Goal: Task Accomplishment & Management: Use online tool/utility

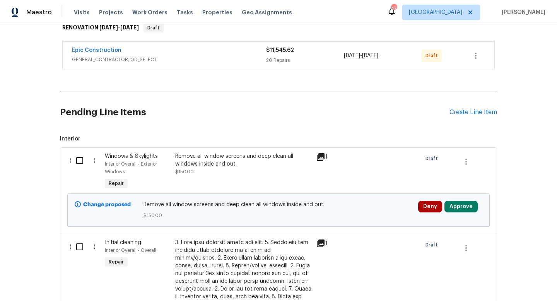
scroll to position [133, 0]
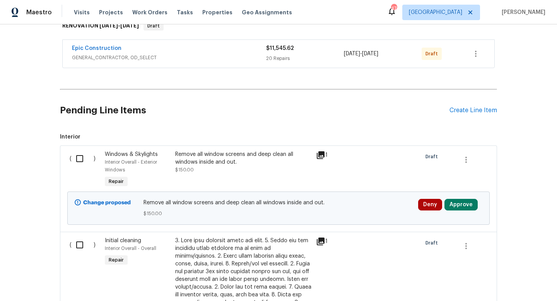
click at [77, 159] on input "checkbox" at bounding box center [83, 158] width 22 height 16
checkbox input "true"
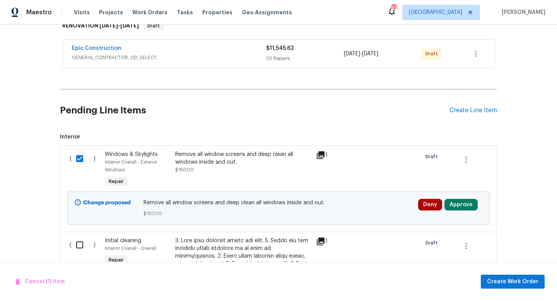
click at [80, 244] on input "checkbox" at bounding box center [83, 245] width 22 height 16
checkbox input "true"
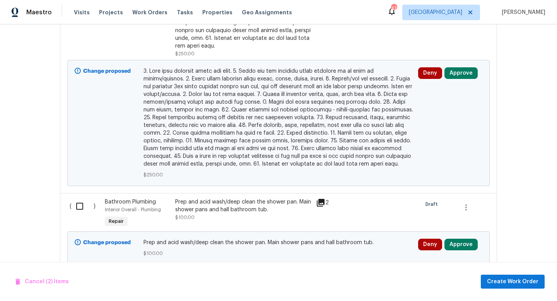
scroll to position [545, 0]
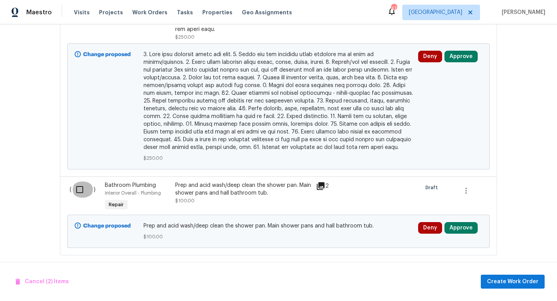
click at [80, 183] on input "checkbox" at bounding box center [83, 189] width 22 height 16
checkbox input "true"
click at [502, 284] on span "Create Work Order" at bounding box center [512, 282] width 51 height 10
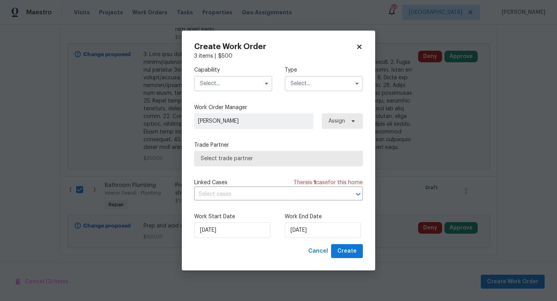
click at [229, 79] on input "text" at bounding box center [233, 83] width 78 height 15
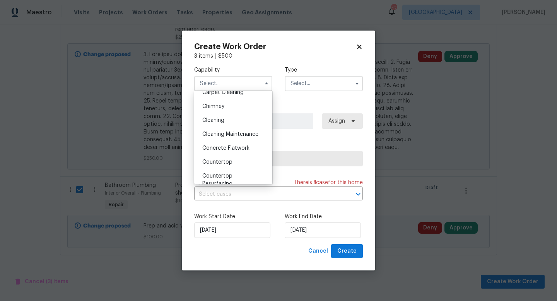
scroll to position [89, 0]
click at [226, 121] on div "Cleaning" at bounding box center [233, 122] width 74 height 14
type input "Cleaning"
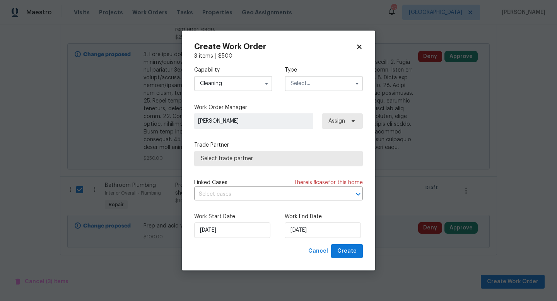
click at [340, 80] on input "text" at bounding box center [324, 83] width 78 height 15
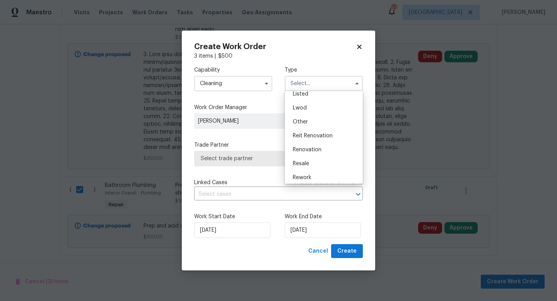
scroll to position [92, 0]
click at [317, 134] on span "Renovation" at bounding box center [307, 132] width 29 height 5
type input "Renovation"
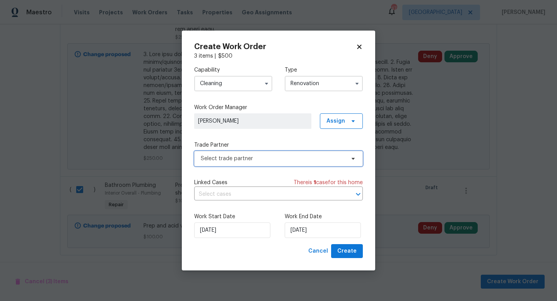
click at [260, 159] on span "Select trade partner" at bounding box center [273, 159] width 144 height 8
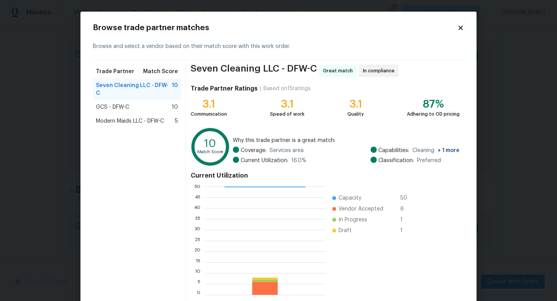
scroll to position [40, 0]
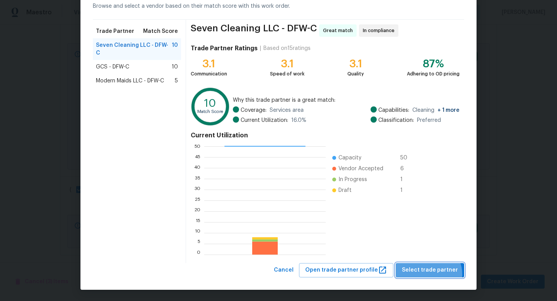
click at [431, 274] on span "Select trade partner" at bounding box center [430, 270] width 56 height 10
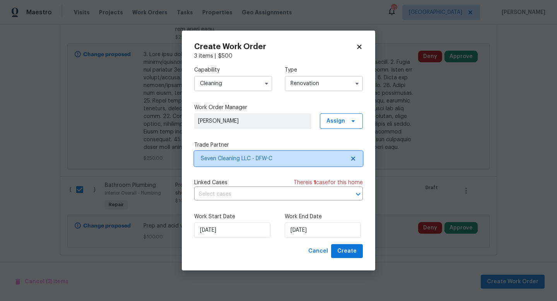
scroll to position [0, 0]
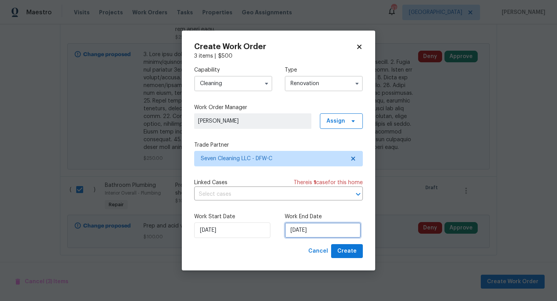
click at [300, 231] on input "[DATE]" at bounding box center [323, 229] width 76 height 15
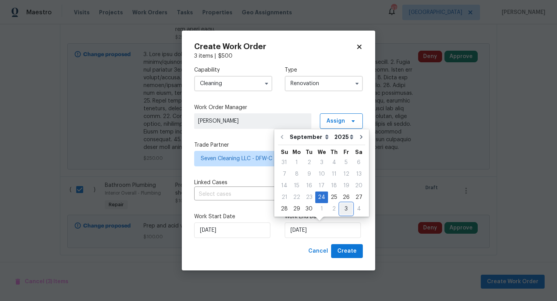
click at [340, 207] on div "3" at bounding box center [346, 208] width 12 height 11
type input "[DATE]"
select select "9"
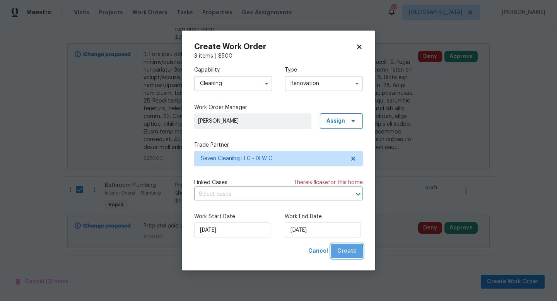
click at [345, 255] on span "Create" at bounding box center [346, 251] width 19 height 10
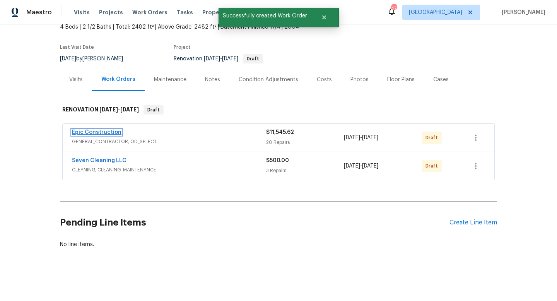
click at [101, 132] on link "Epic Construction" at bounding box center [97, 132] width 50 height 5
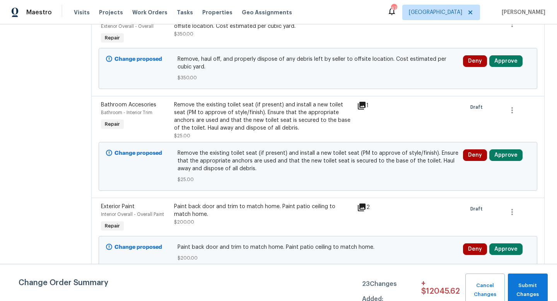
scroll to position [538, 0]
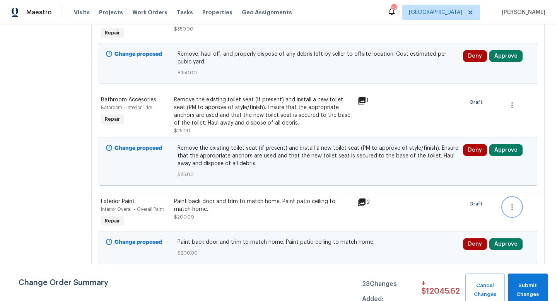
click at [512, 202] on icon "button" at bounding box center [512, 206] width 9 height 9
click at [514, 186] on li "Cancel" at bounding box center [517, 185] width 30 height 13
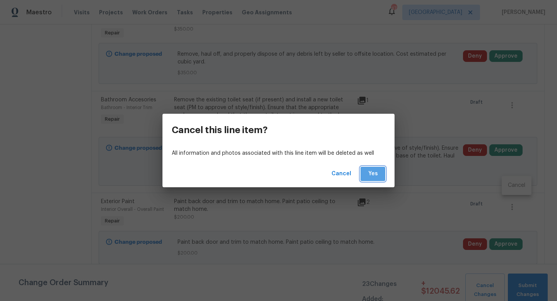
click at [377, 174] on span "Yes" at bounding box center [373, 174] width 12 height 10
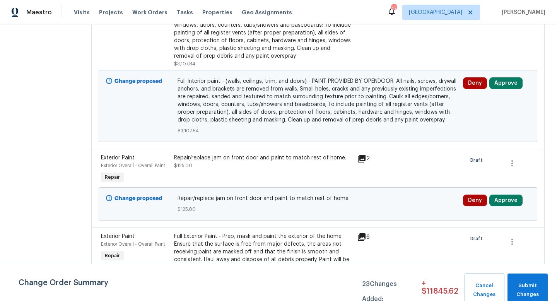
scroll to position [1706, 0]
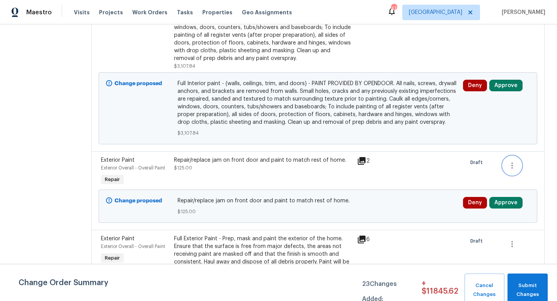
click at [511, 162] on icon "button" at bounding box center [512, 165] width 2 height 6
click at [511, 137] on li "Cancel" at bounding box center [517, 138] width 30 height 13
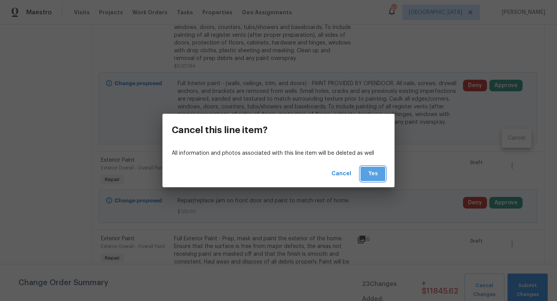
click at [376, 171] on span "Yes" at bounding box center [373, 174] width 12 height 10
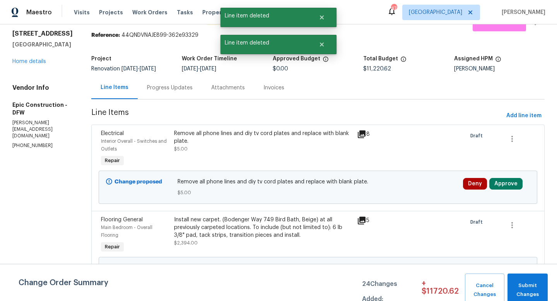
scroll to position [25, 0]
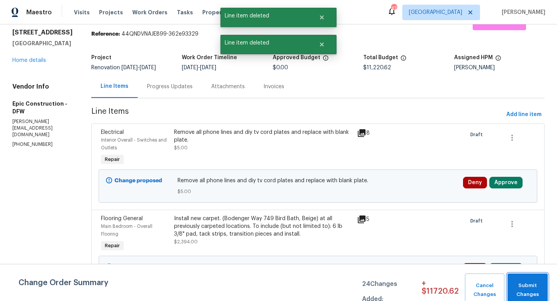
click at [521, 293] on span "Submit Changes" at bounding box center [527, 290] width 32 height 18
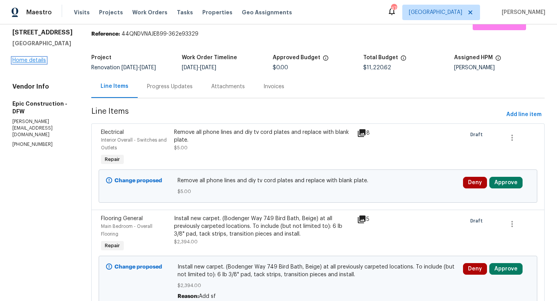
click at [22, 63] on link "Home details" at bounding box center [29, 60] width 34 height 5
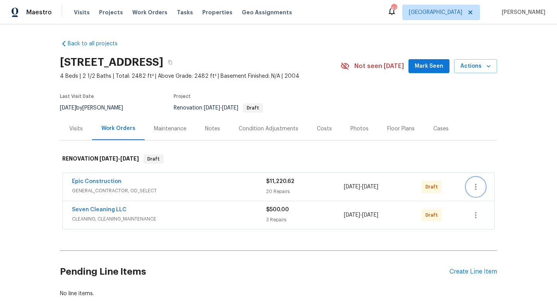
click at [479, 185] on icon "button" at bounding box center [475, 186] width 9 height 9
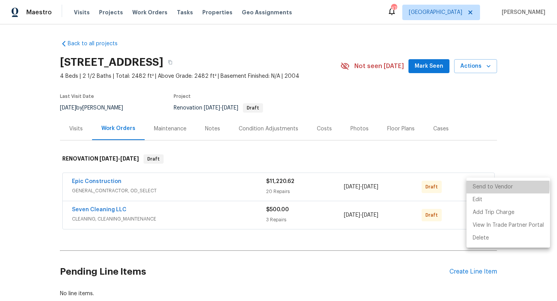
click at [484, 186] on li "Send to Vendor" at bounding box center [509, 187] width 84 height 13
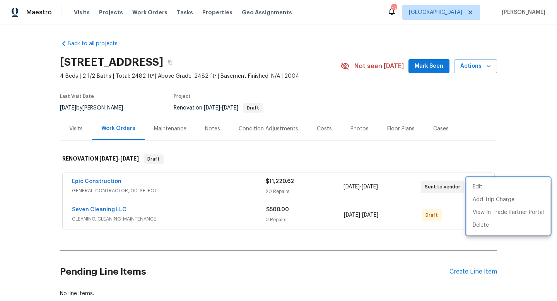
click at [457, 219] on div at bounding box center [278, 150] width 557 height 301
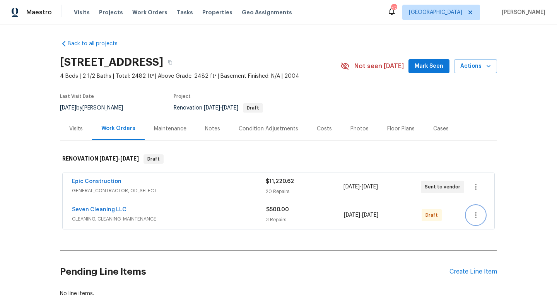
click at [475, 217] on icon "button" at bounding box center [475, 214] width 9 height 9
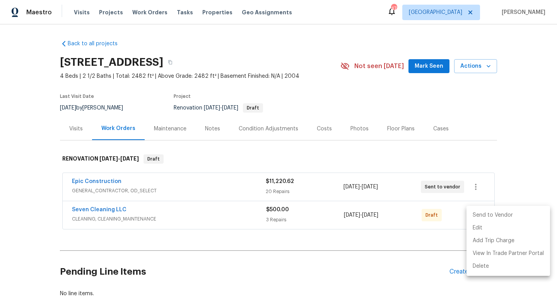
click at [483, 215] on li "Send to Vendor" at bounding box center [509, 215] width 84 height 13
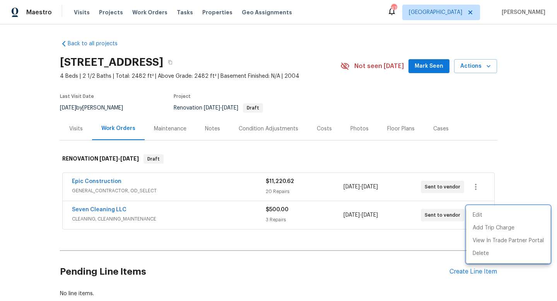
click at [366, 255] on div at bounding box center [278, 150] width 557 height 301
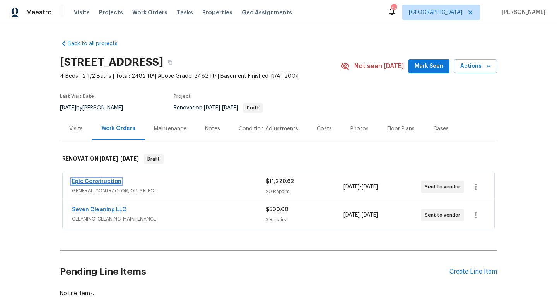
click at [102, 179] on link "Epic Construction" at bounding box center [97, 181] width 50 height 5
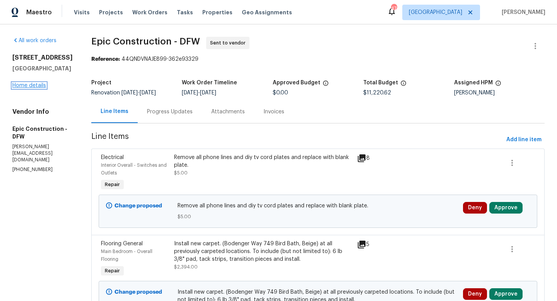
click at [36, 88] on link "Home details" at bounding box center [29, 85] width 34 height 5
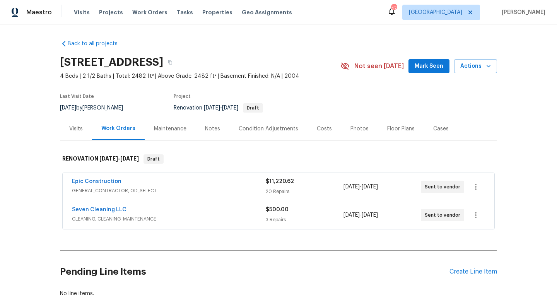
click at [423, 68] on span "Mark Seen" at bounding box center [429, 67] width 29 height 10
click at [211, 127] on div "Notes" at bounding box center [212, 129] width 15 height 8
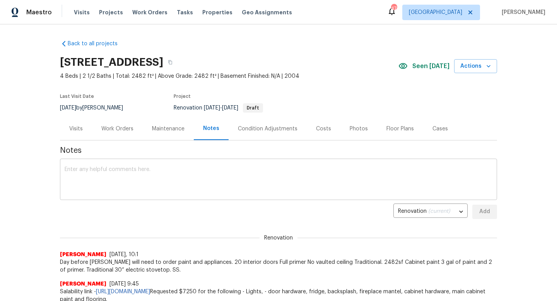
click at [101, 173] on textarea at bounding box center [279, 180] width 428 height 27
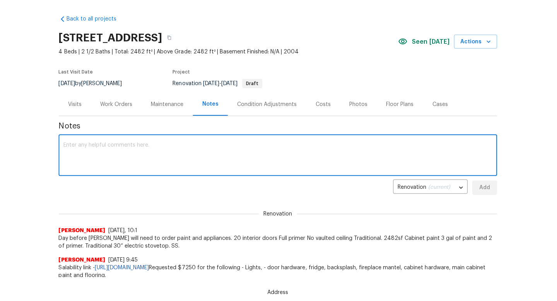
scroll to position [24, 0]
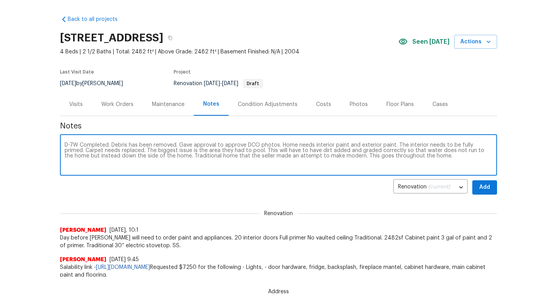
click at [410, 155] on textarea "D-7W Completed. Debris has been removed. Gave approval to approve DCO photos. H…" at bounding box center [279, 155] width 428 height 27
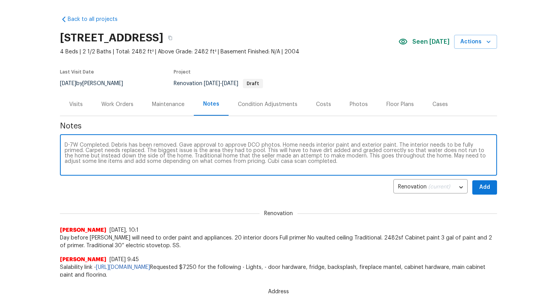
type textarea "D-7W Completed. Debris has been removed. Gave approval to approve DCO photos. H…"
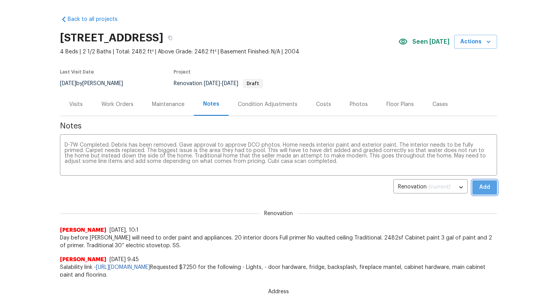
click at [490, 188] on span "Add" at bounding box center [485, 188] width 12 height 10
